Goal: Obtain resource: Obtain resource

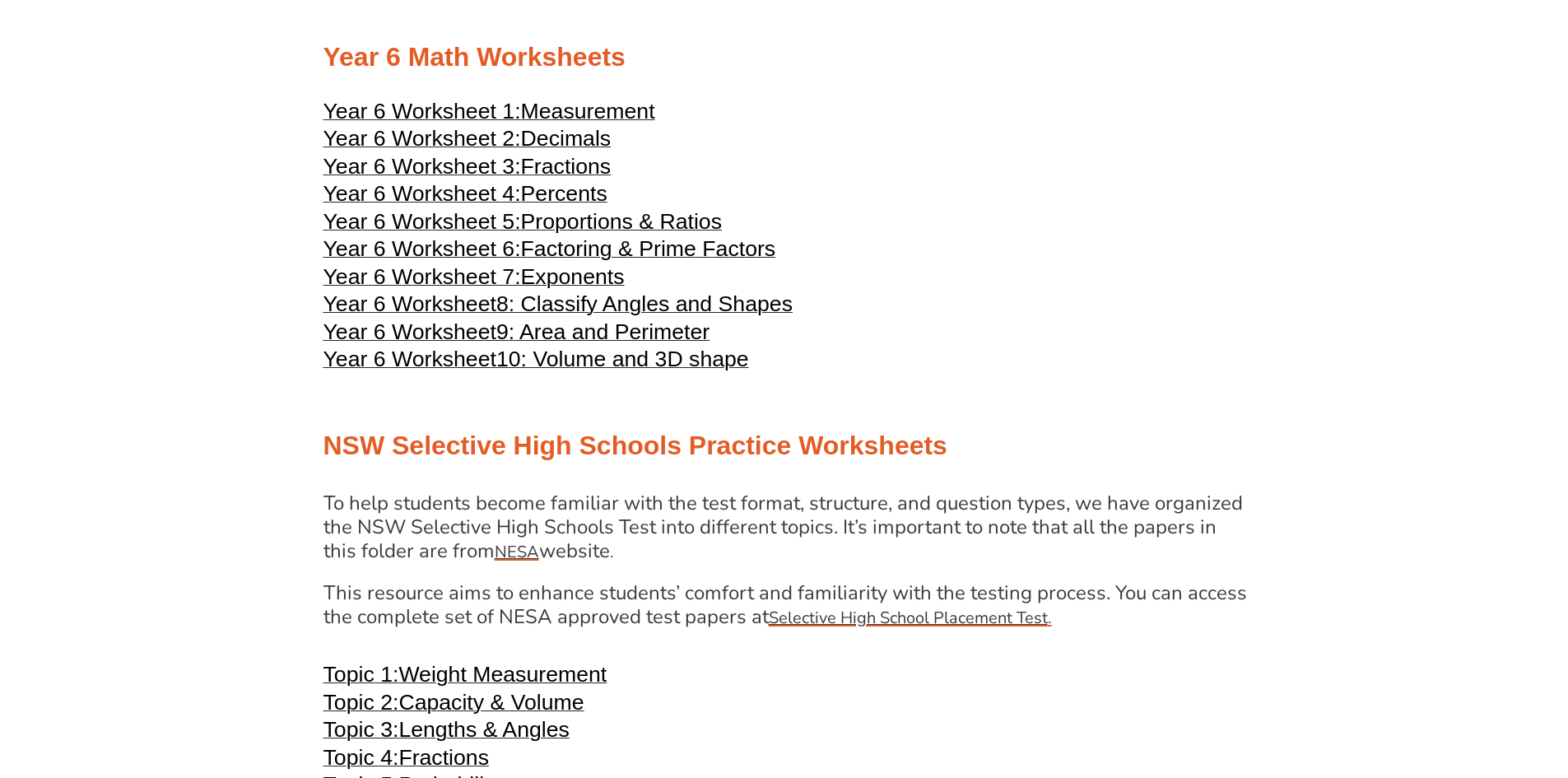
scroll to position [3045, 0]
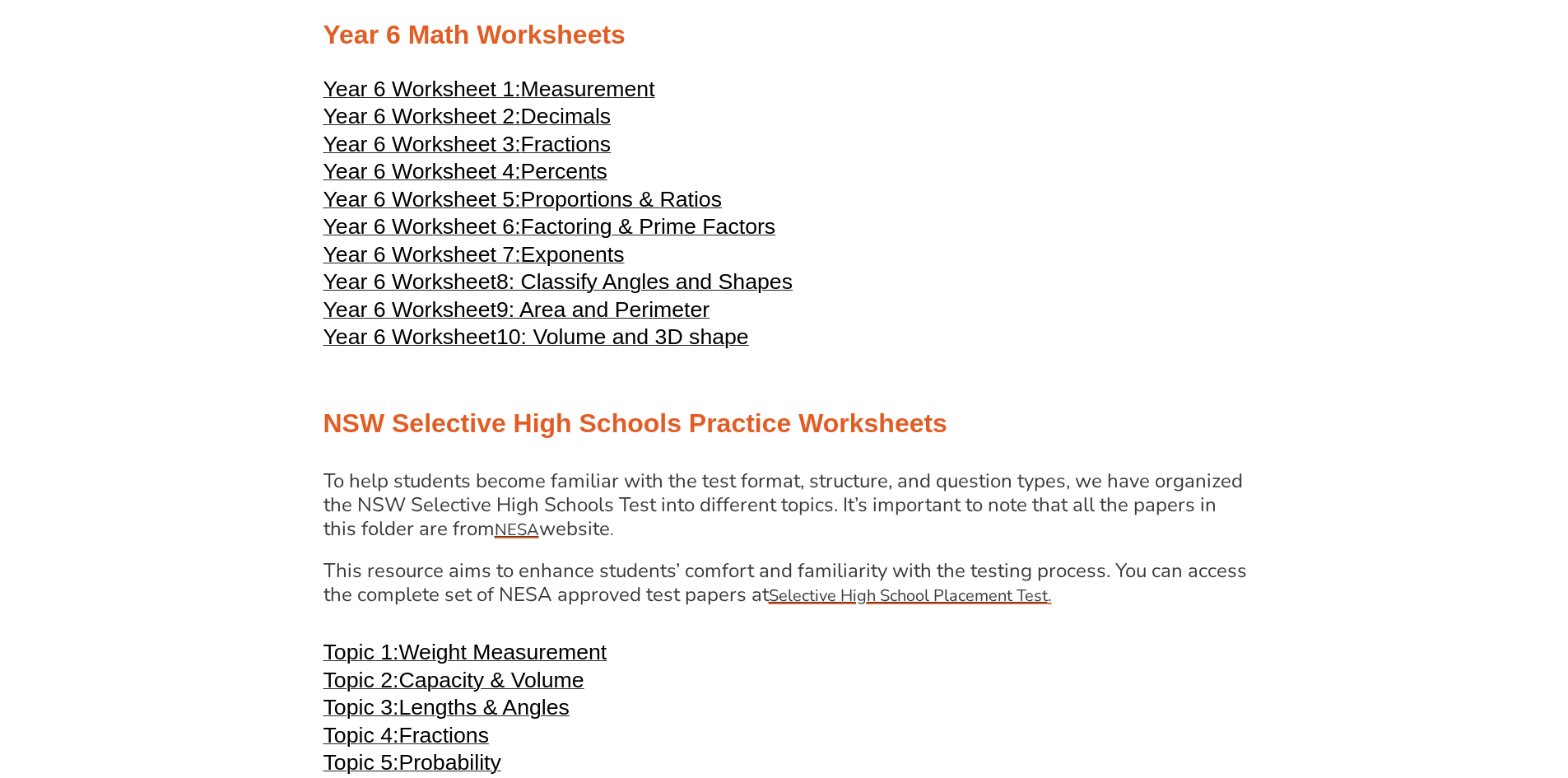
click at [577, 85] on span "Measurement" at bounding box center [589, 89] width 134 height 25
click at [586, 115] on span "Decimals" at bounding box center [566, 116] width 91 height 25
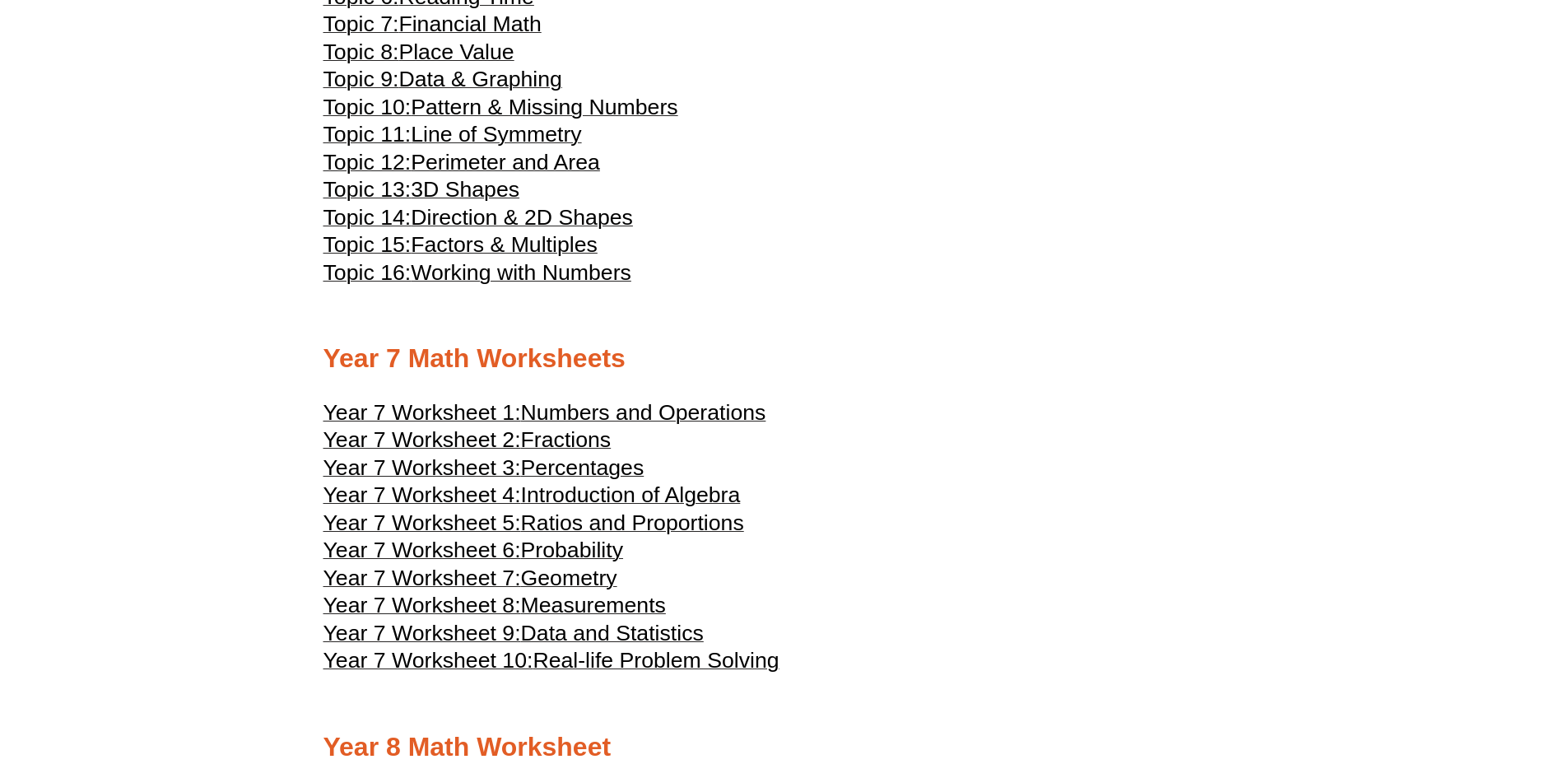
scroll to position [3868, 0]
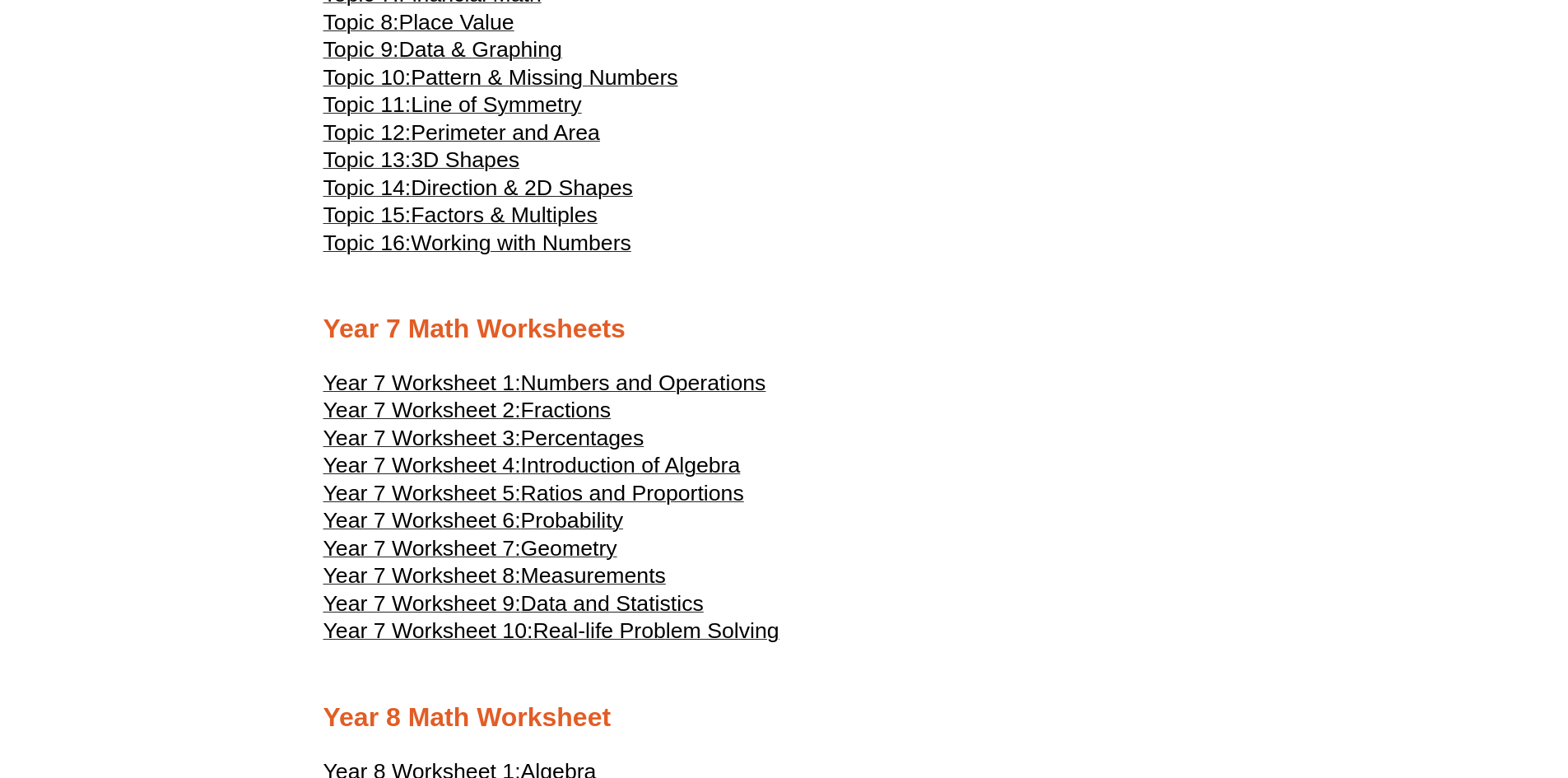
click at [719, 384] on span "Numbers and Operations" at bounding box center [644, 383] width 245 height 25
click at [573, 405] on span "Fractions" at bounding box center [566, 410] width 91 height 25
click at [589, 438] on span "Percentages" at bounding box center [583, 438] width 124 height 25
click at [685, 463] on span "Introduction of Algebra" at bounding box center [631, 465] width 220 height 25
click at [670, 491] on span "Ratios and Proportions" at bounding box center [633, 493] width 223 height 25
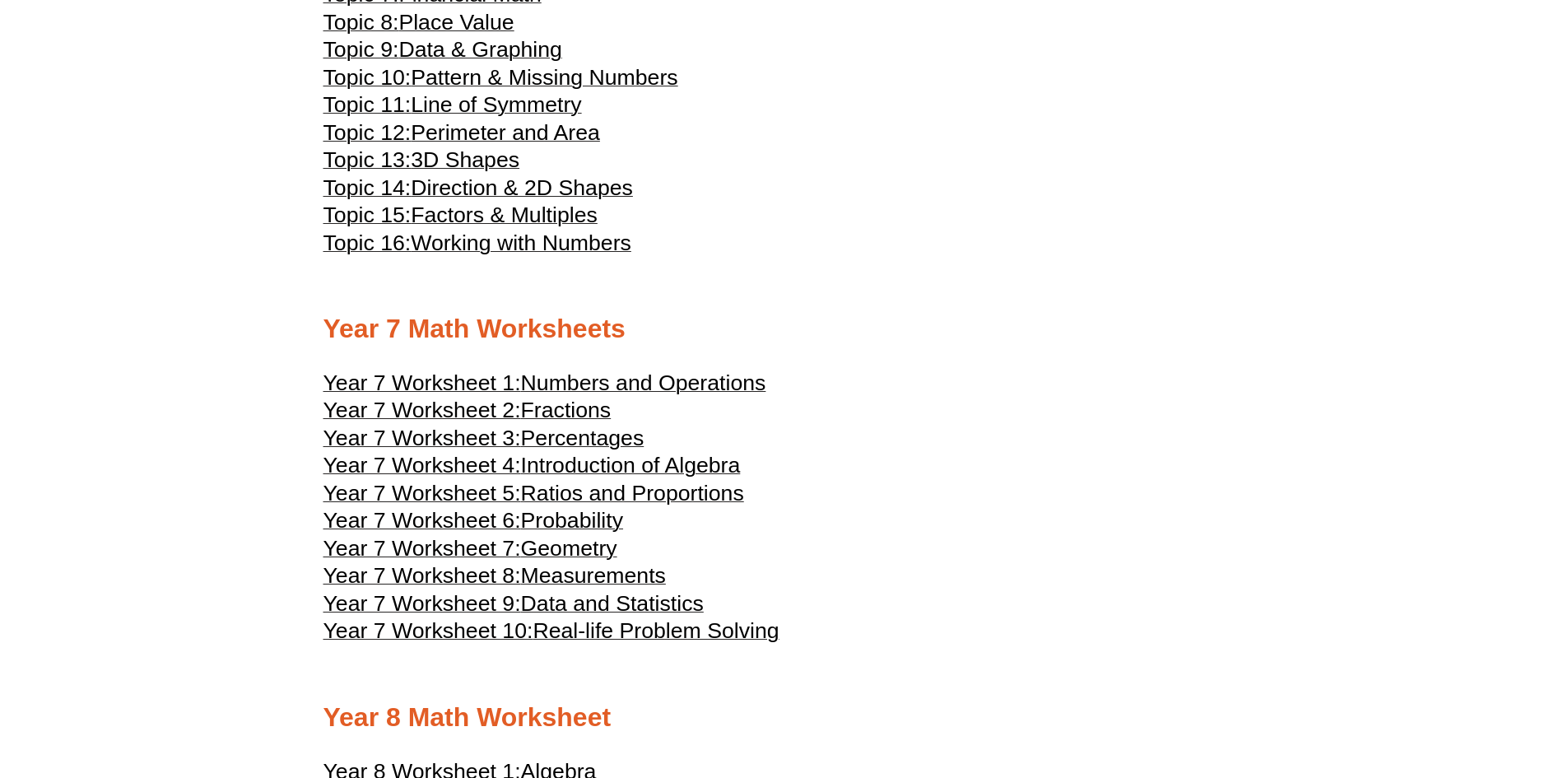
click at [598, 512] on span "Probability" at bounding box center [573, 520] width 102 height 25
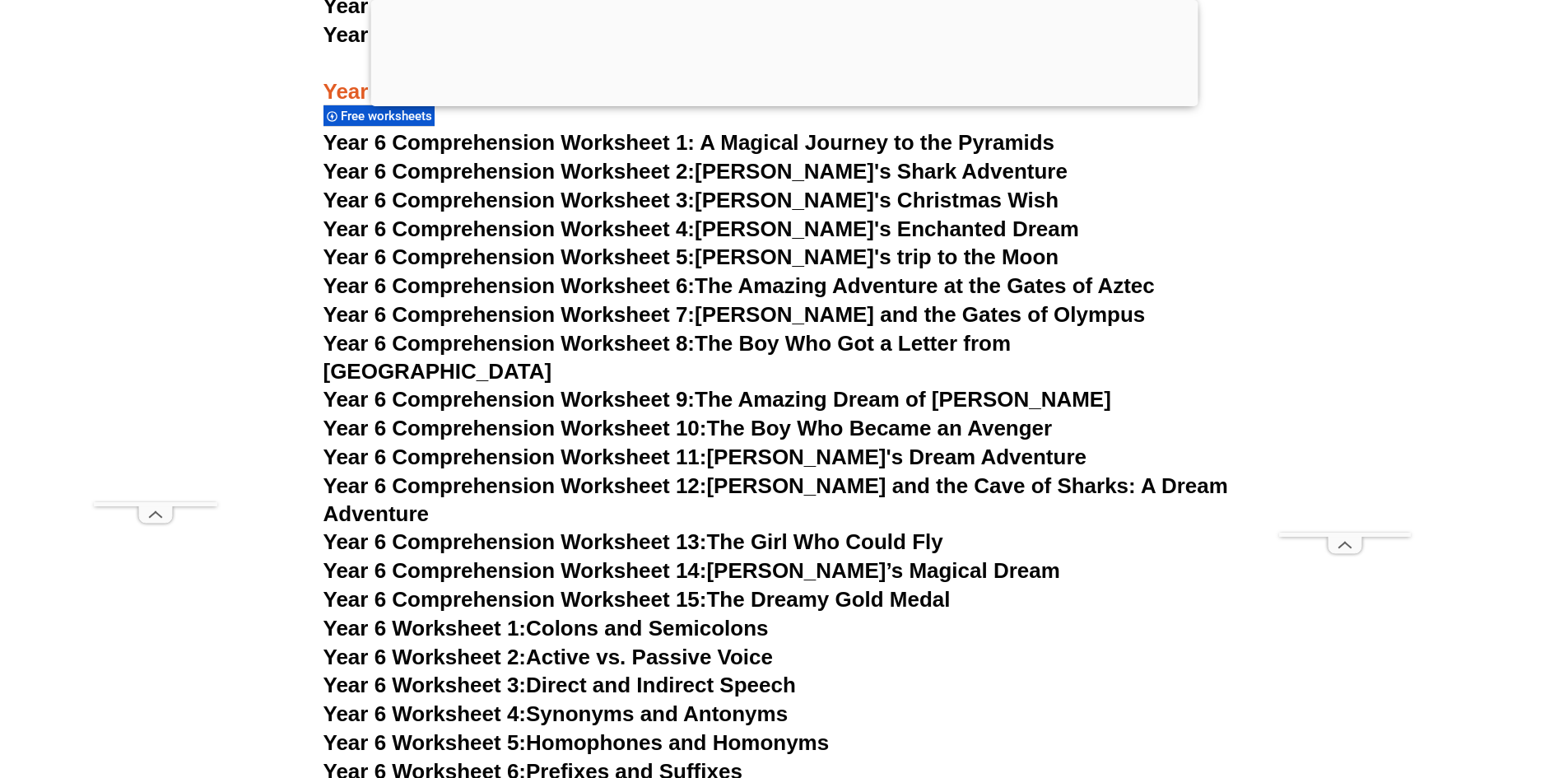
scroll to position [9235, 0]
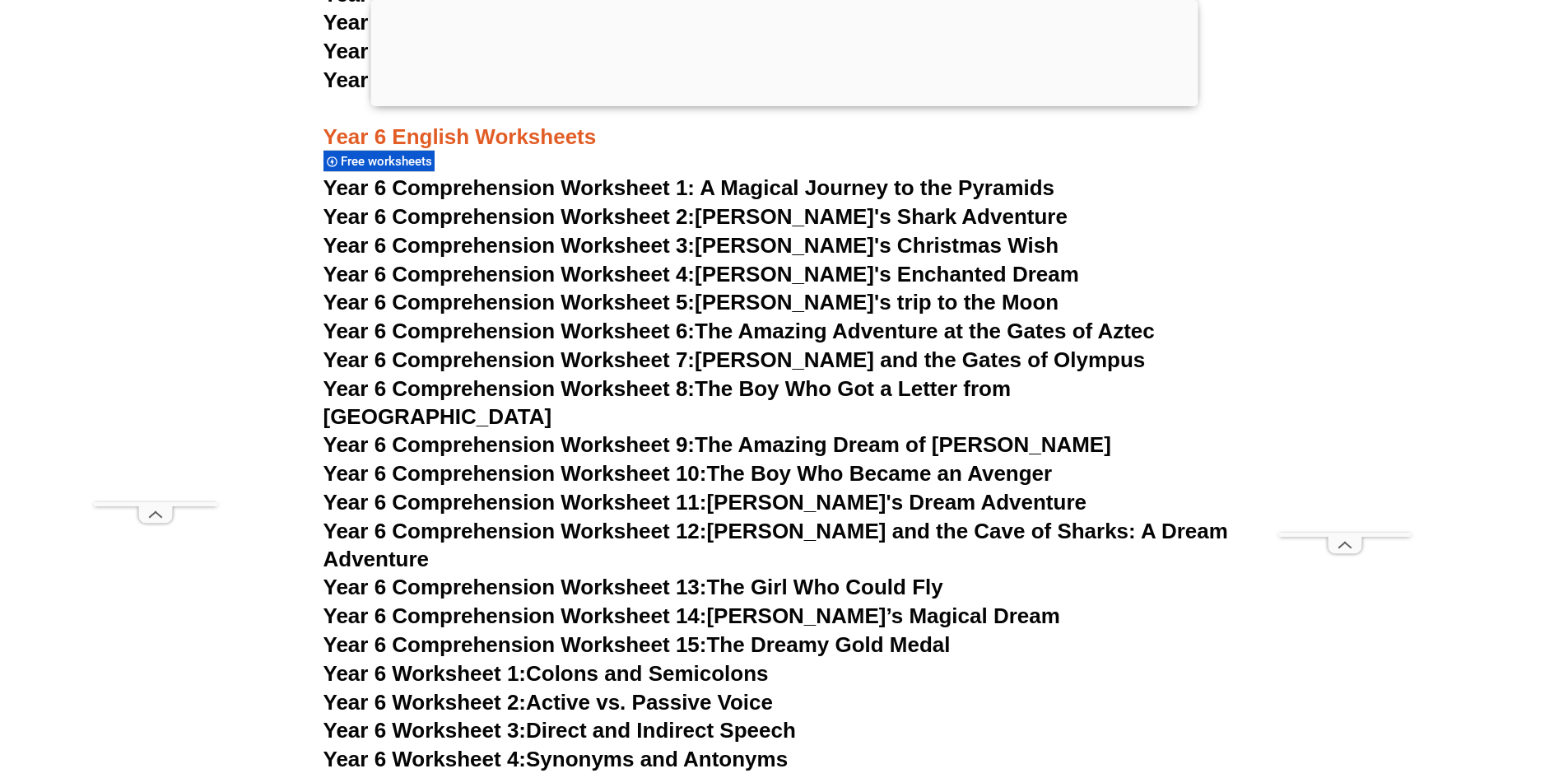
click at [928, 183] on span "Year 6 Comprehension Worksheet 1: A Magical Journey to the Pyramids" at bounding box center [689, 188] width 731 height 25
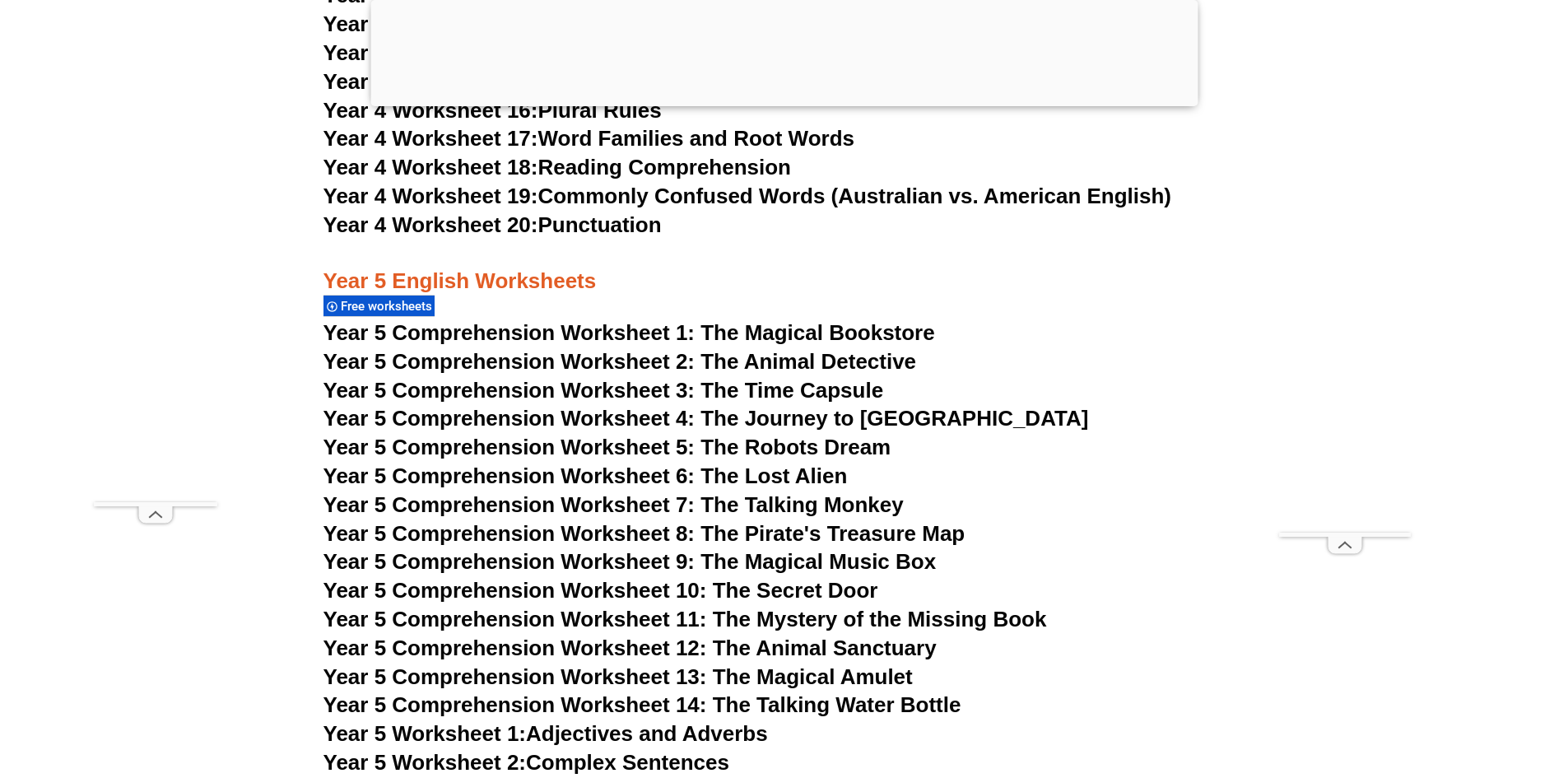
scroll to position [7836, 0]
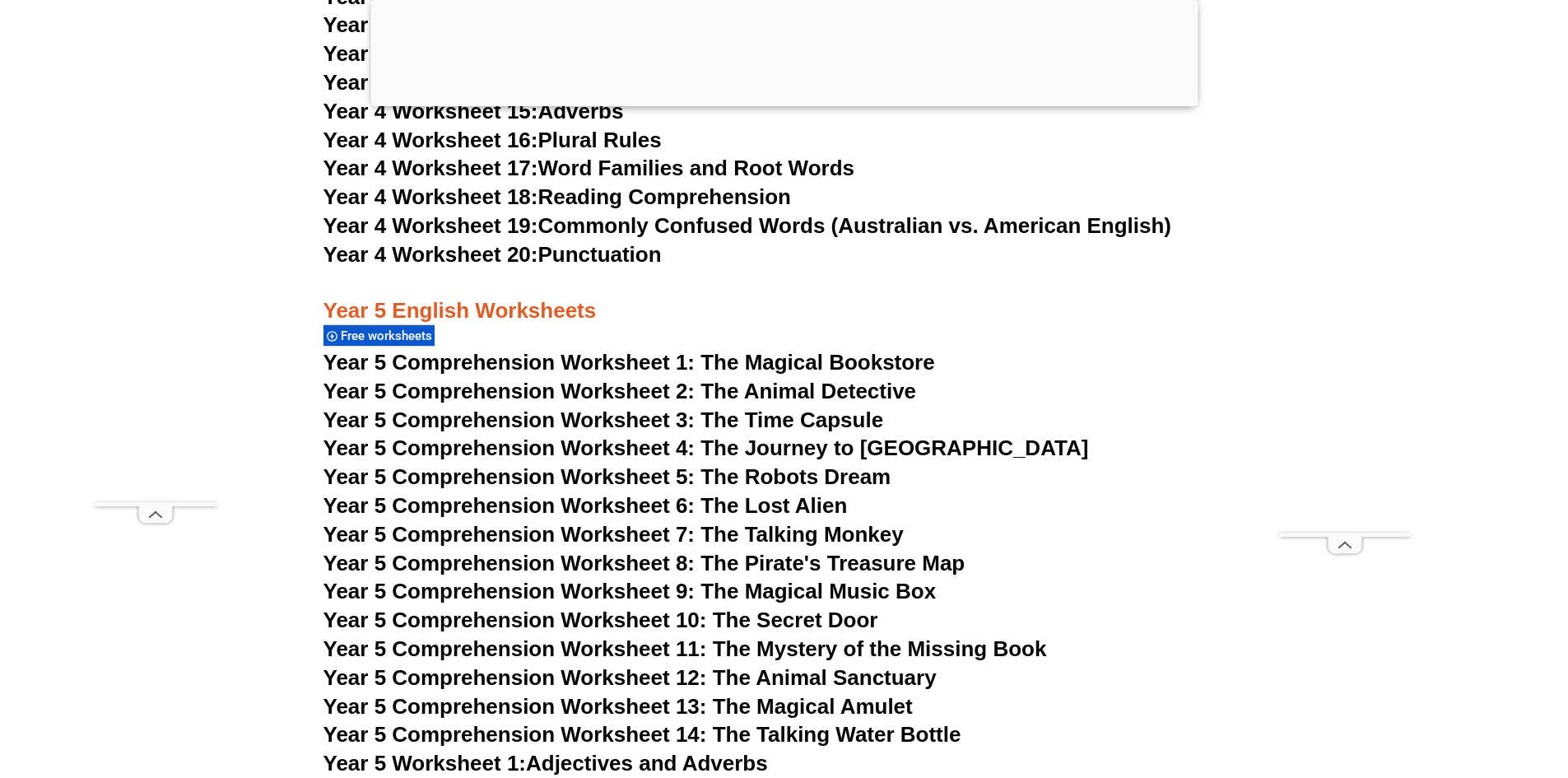
click at [812, 360] on span "Year 5 Comprehension Worksheet 1: The Magical Bookstore" at bounding box center [629, 363] width 611 height 25
click at [759, 390] on span "Year 5 Comprehension Worksheet 2: The Animal Detective" at bounding box center [620, 391] width 594 height 25
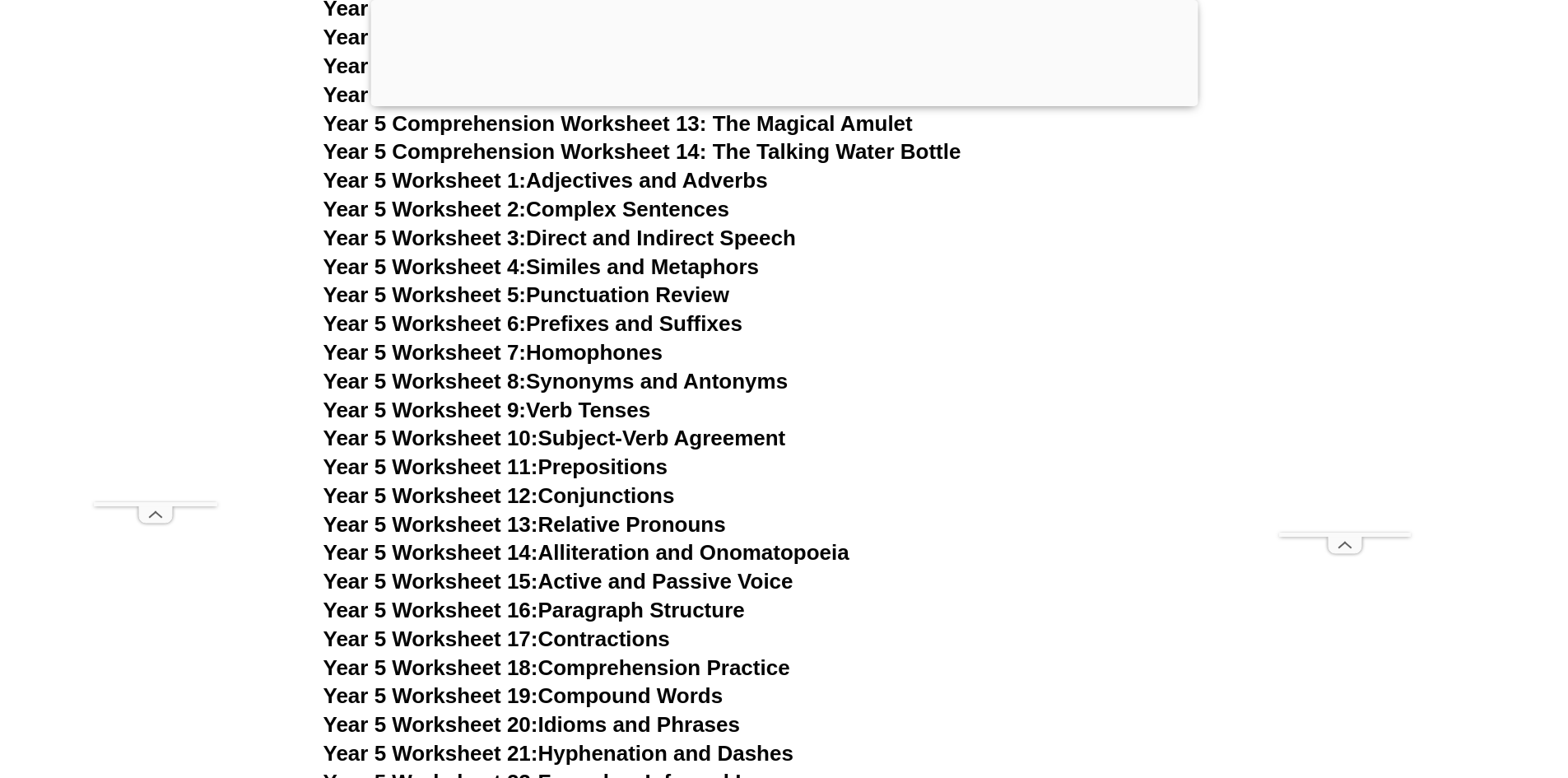
scroll to position [8577, 0]
